Goal: Information Seeking & Learning: Learn about a topic

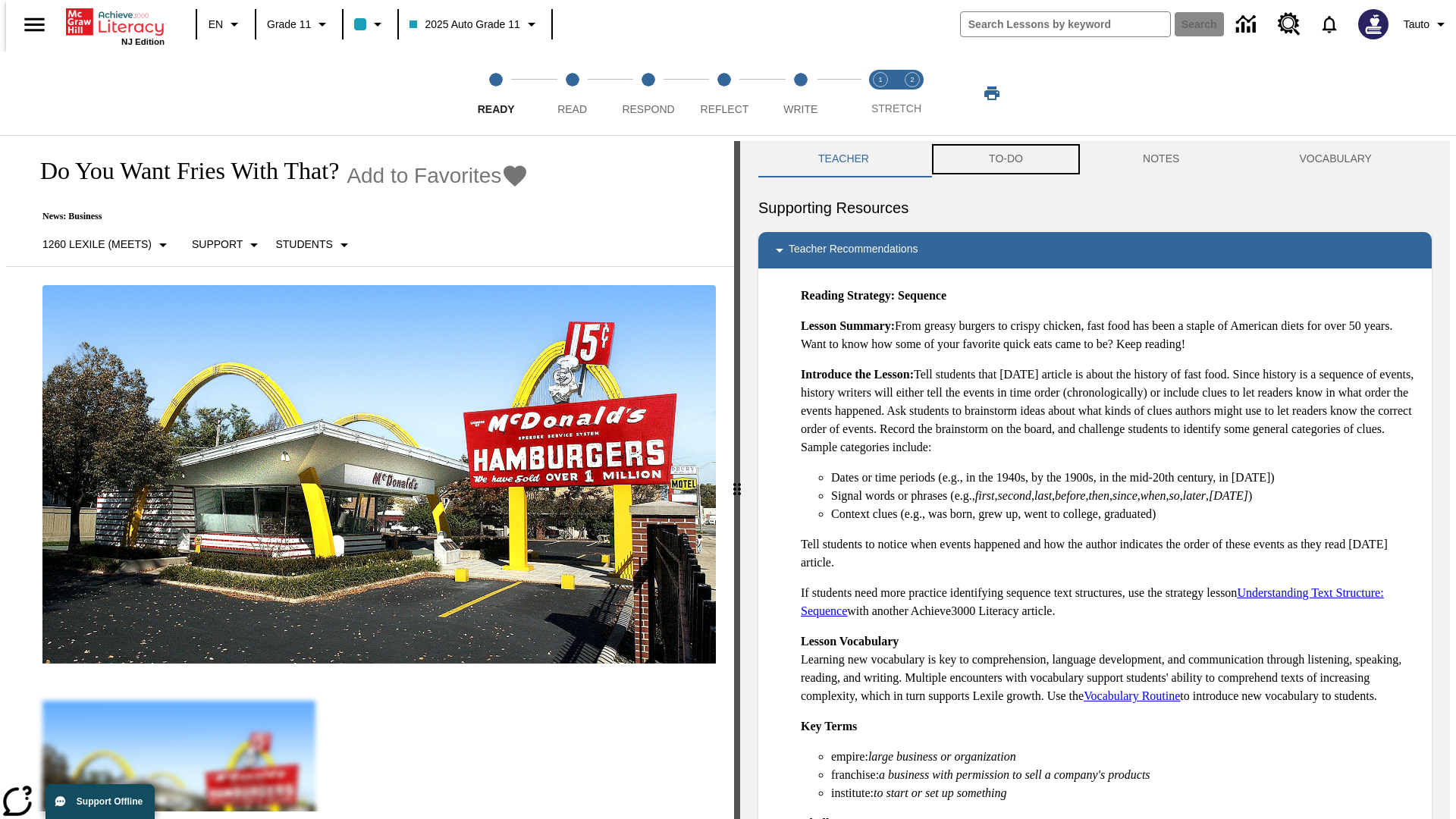
click at [1005, 159] on button "TO-DO" at bounding box center [1005, 159] width 154 height 36
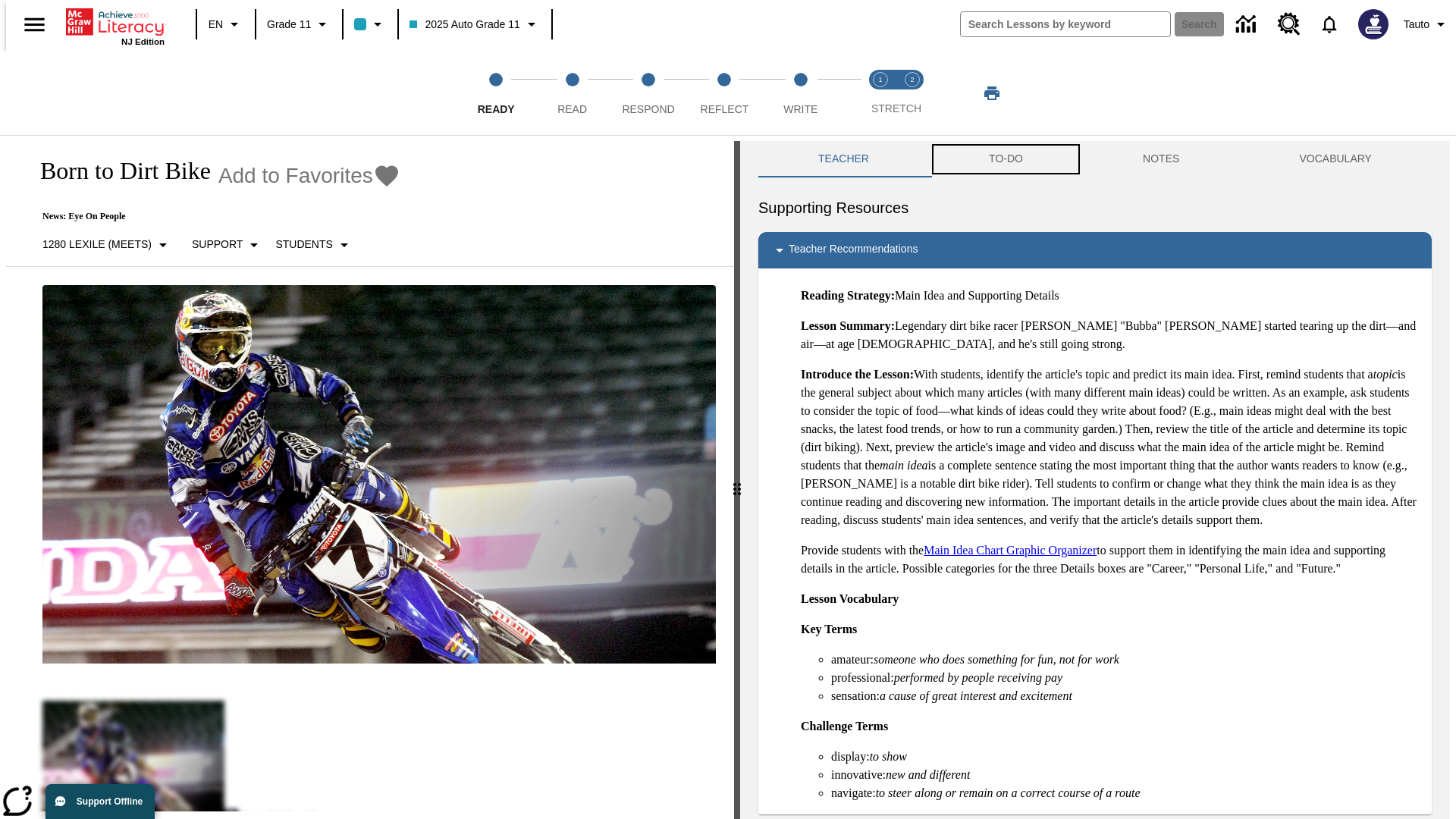
click at [1005, 159] on button "TO-DO" at bounding box center [1005, 159] width 154 height 36
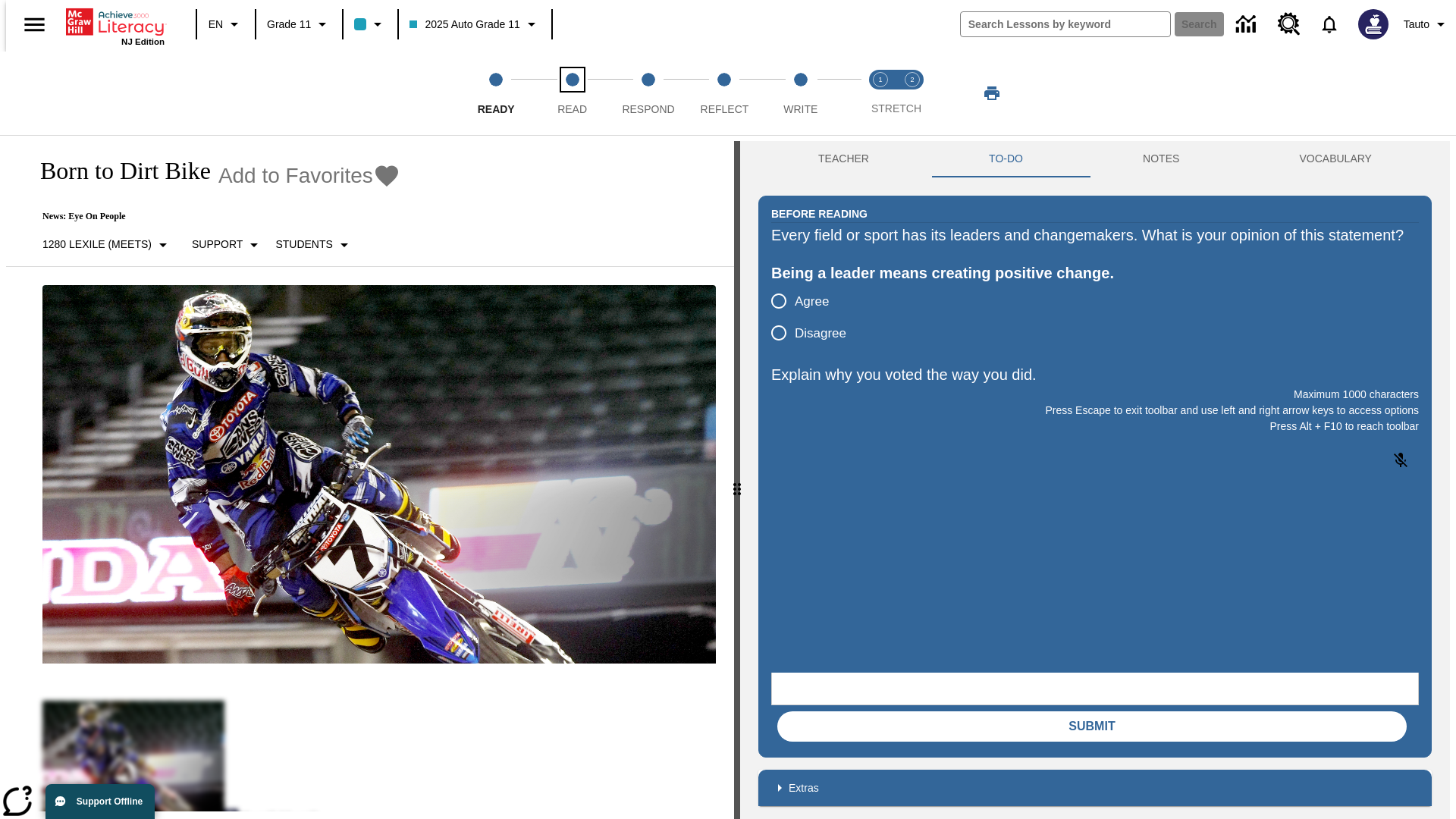
click at [572, 93] on span "Read" at bounding box center [572, 103] width 29 height 27
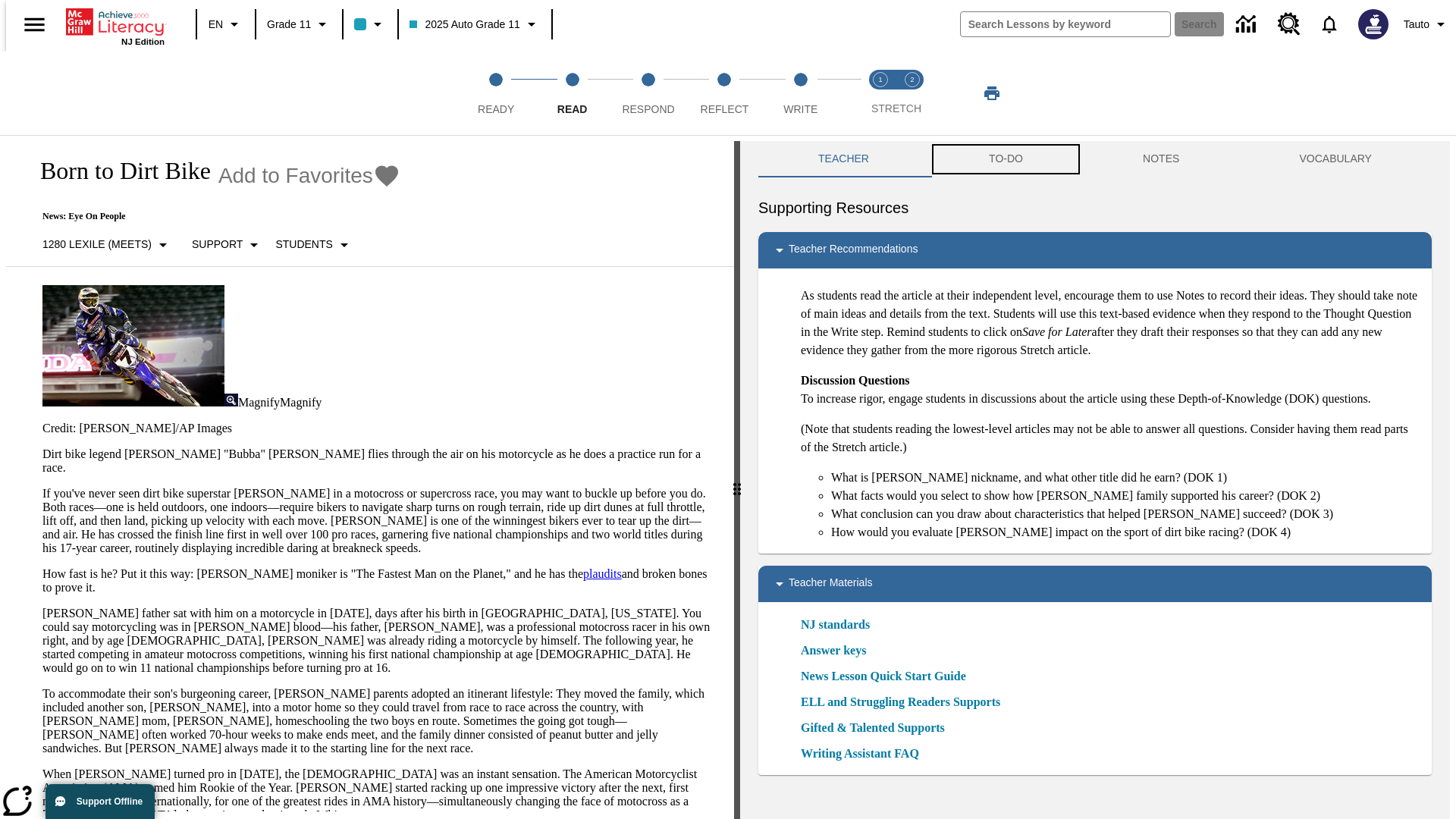
scroll to position [1, 0]
click at [1005, 159] on button "TO-DO" at bounding box center [1005, 158] width 154 height 36
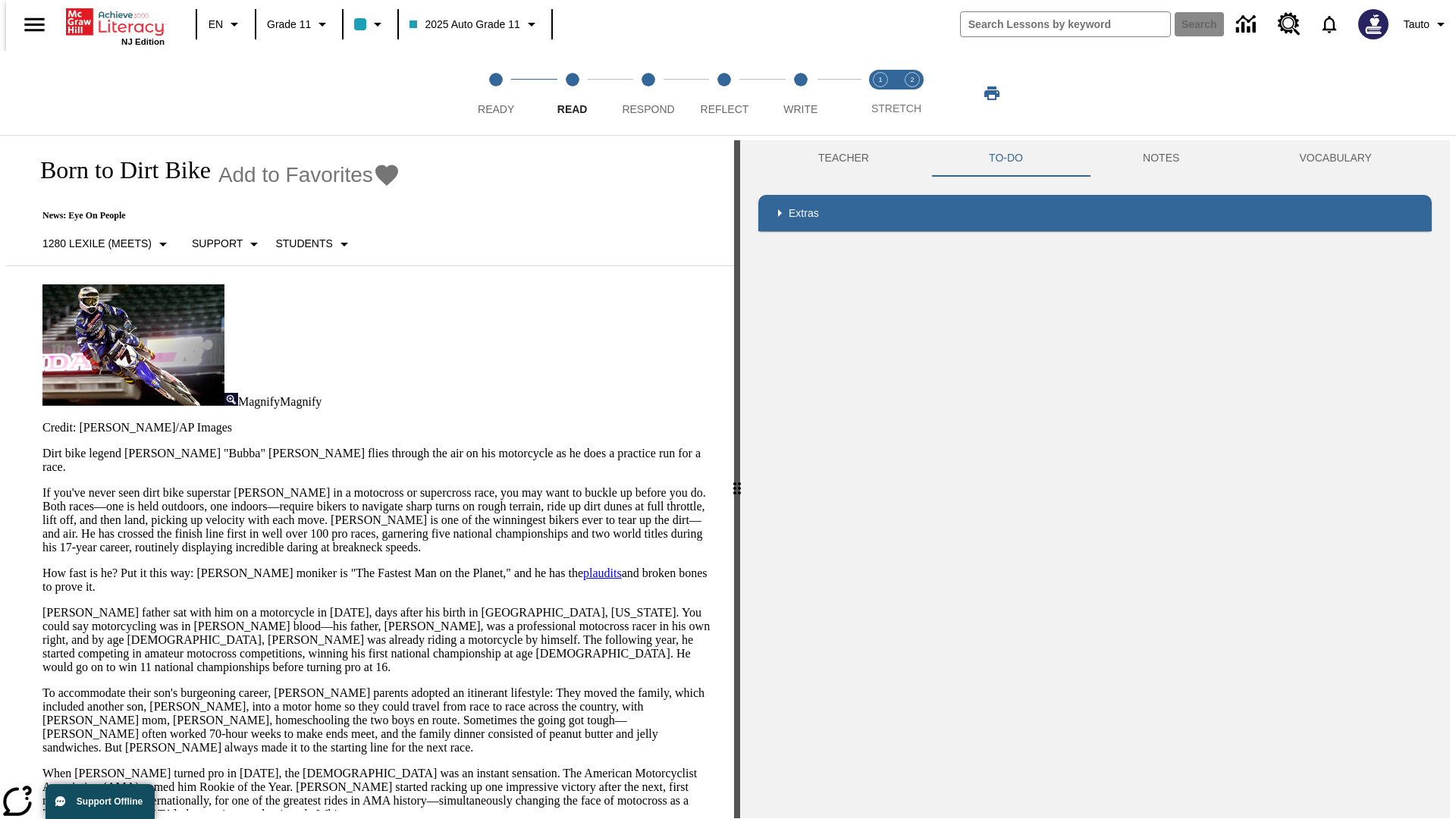
click at [42, 486] on p "If you've never seen dirt bike superstar James Stewart Jr. in a motocross or su…" at bounding box center [378, 521] width 674 height 69
